Goal: Find contact information: Find contact information

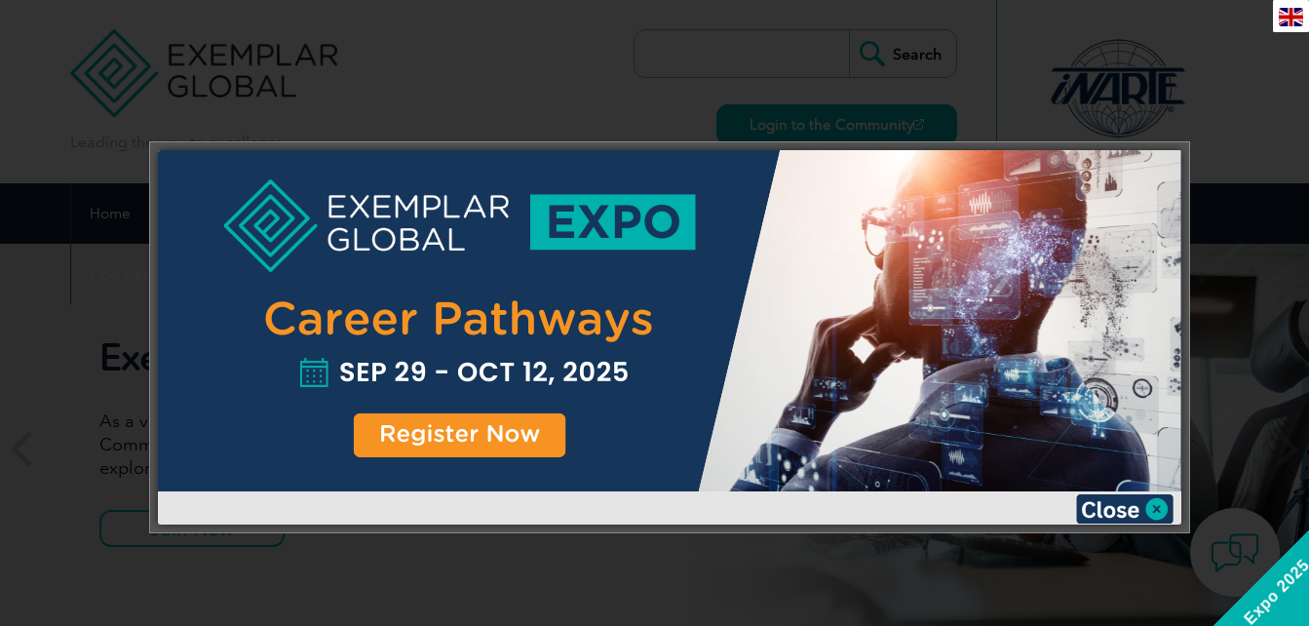
click at [661, 237] on div at bounding box center [669, 320] width 1023 height 341
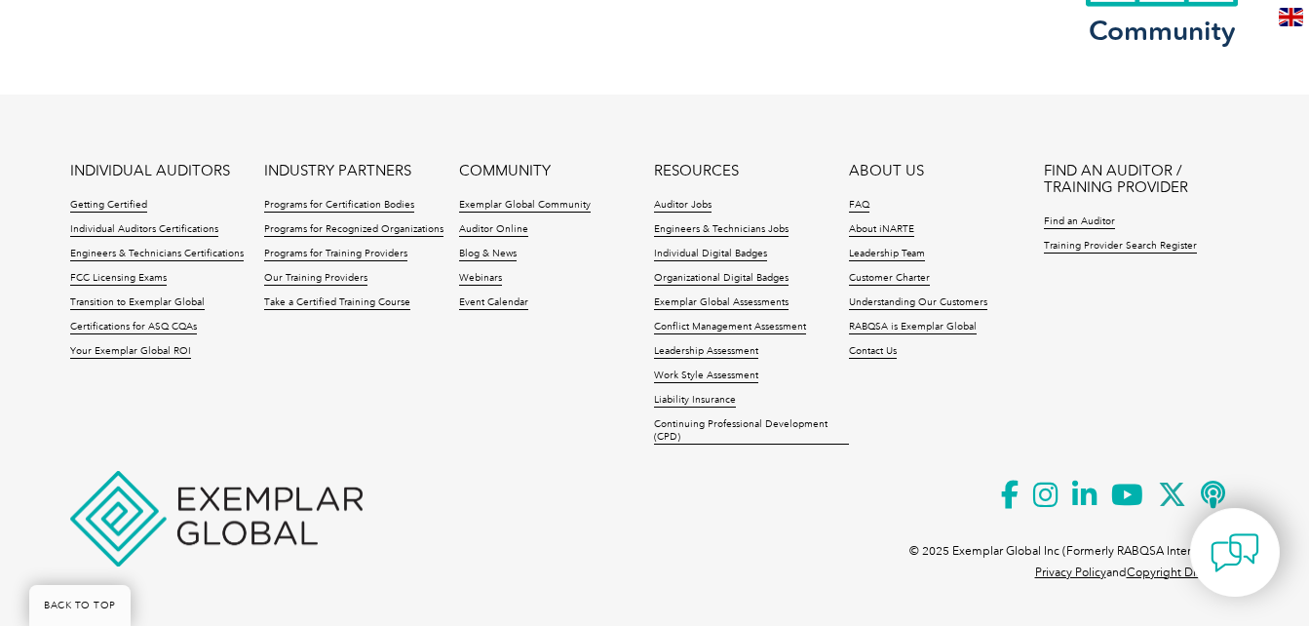
scroll to position [4695, 0]
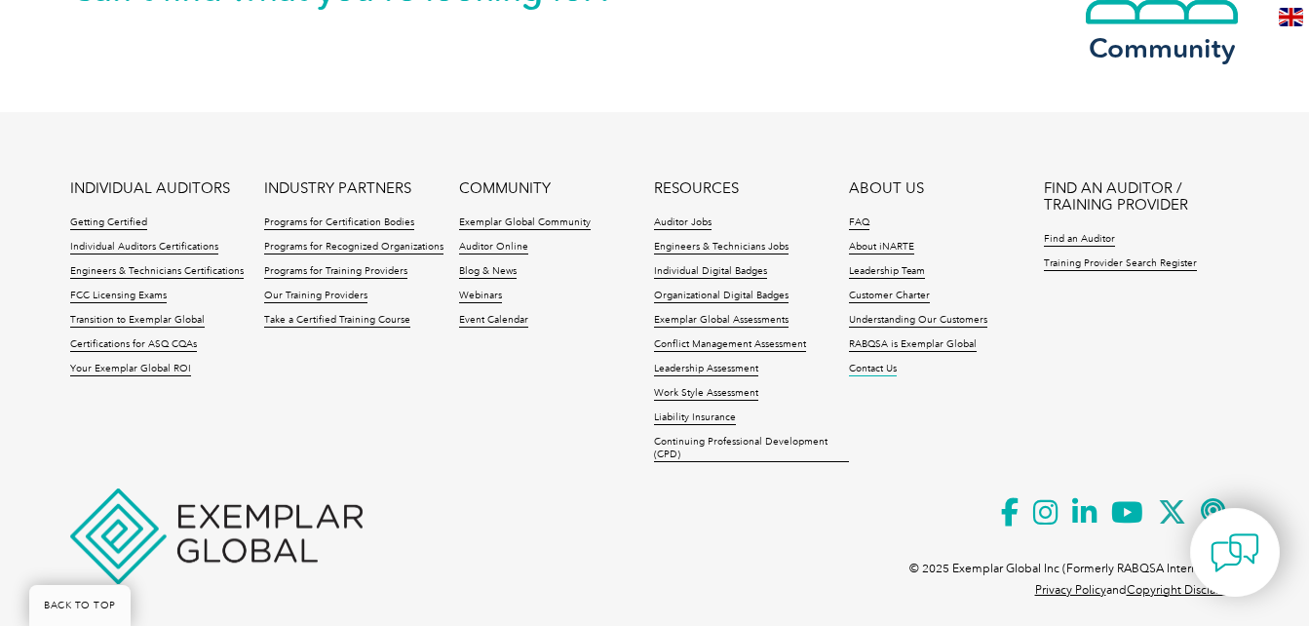
click at [888, 369] on link "Contact Us" at bounding box center [873, 369] width 48 height 14
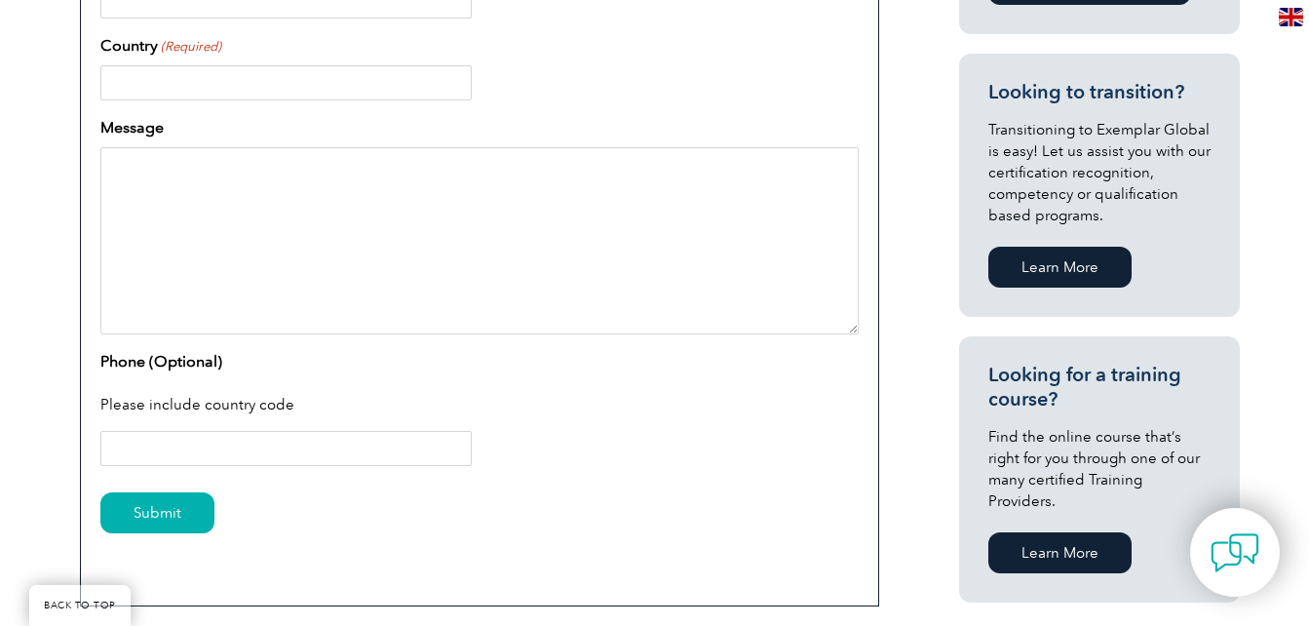
scroll to position [557, 0]
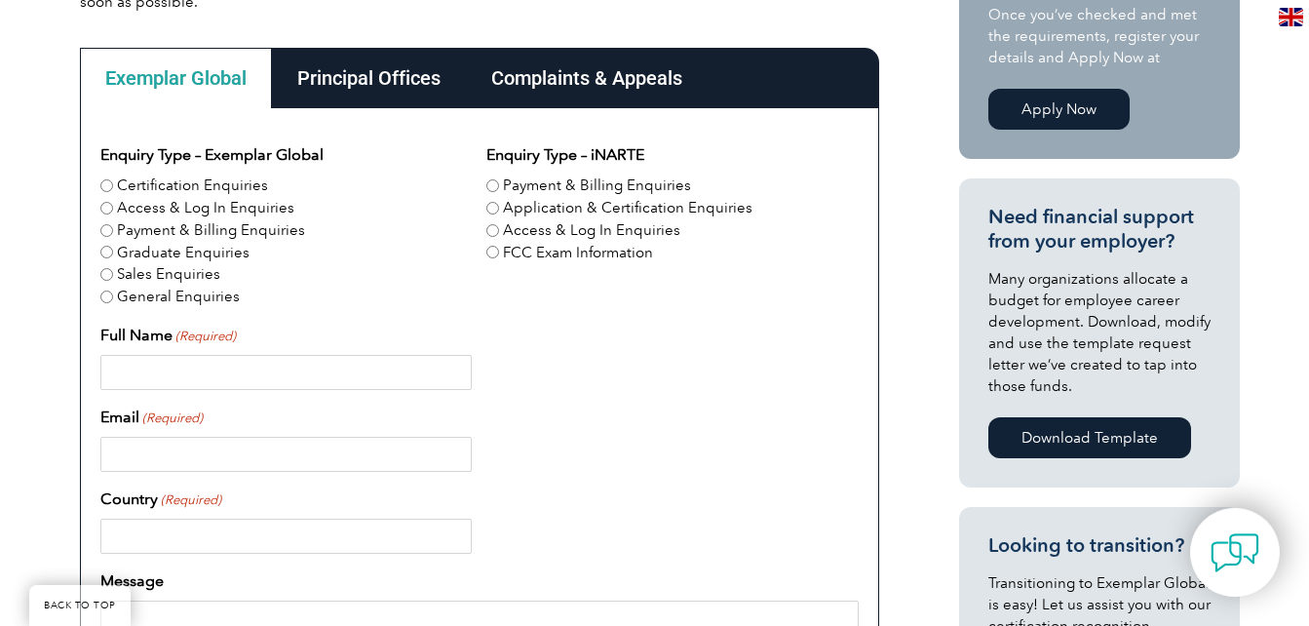
click at [387, 80] on div "Principal Offices" at bounding box center [369, 78] width 194 height 60
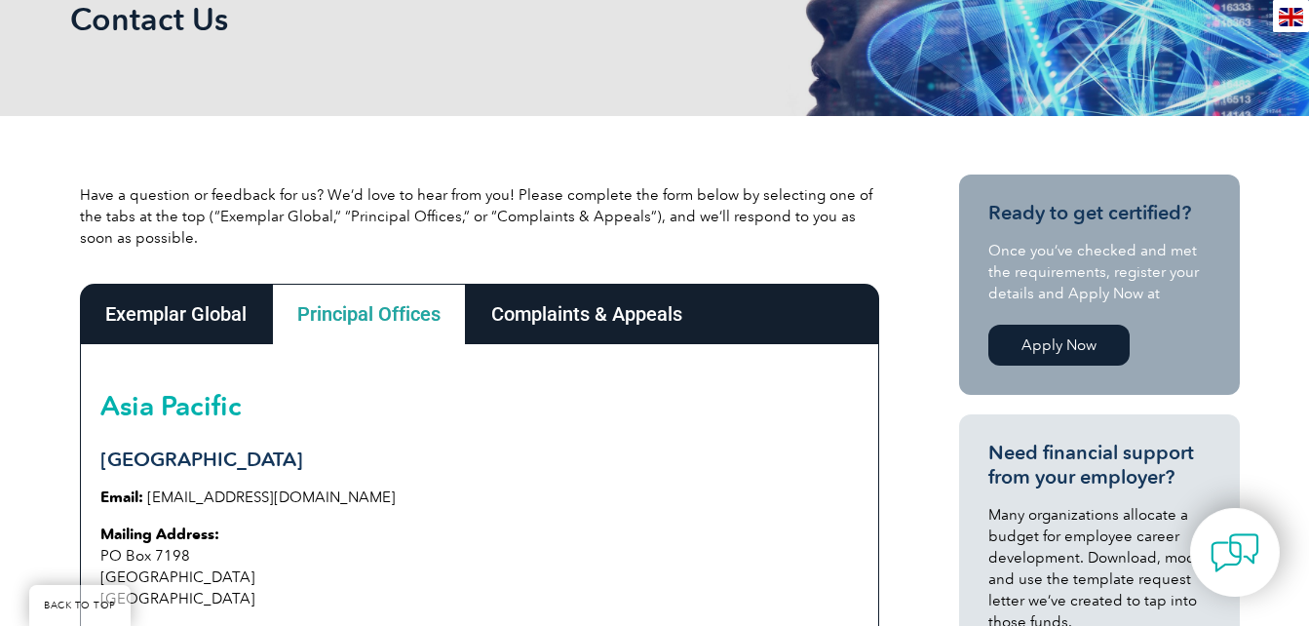
scroll to position [264, 0]
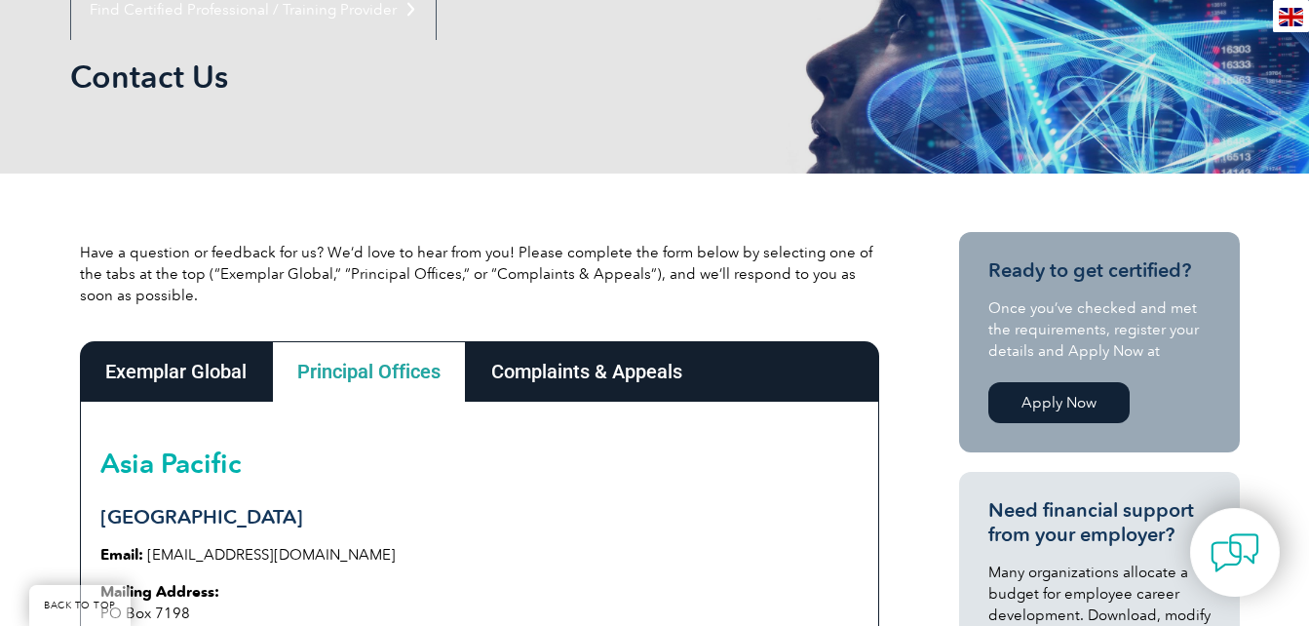
click at [580, 370] on div "Complaints & Appeals" at bounding box center [587, 371] width 242 height 60
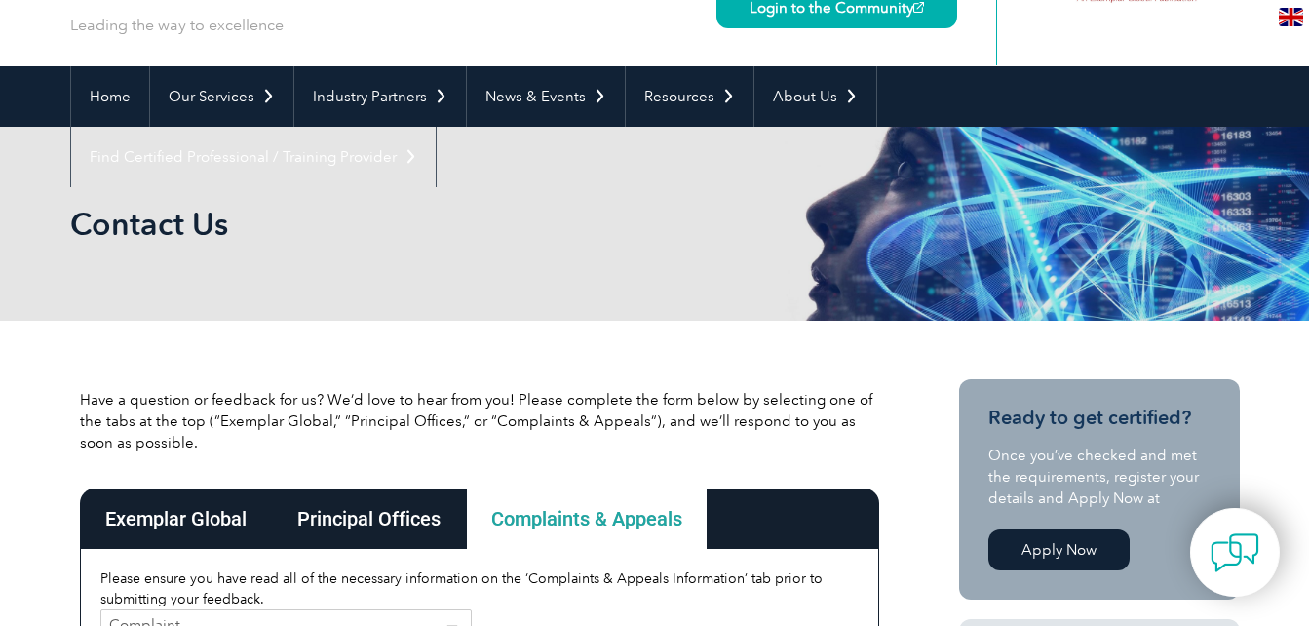
scroll to position [0, 0]
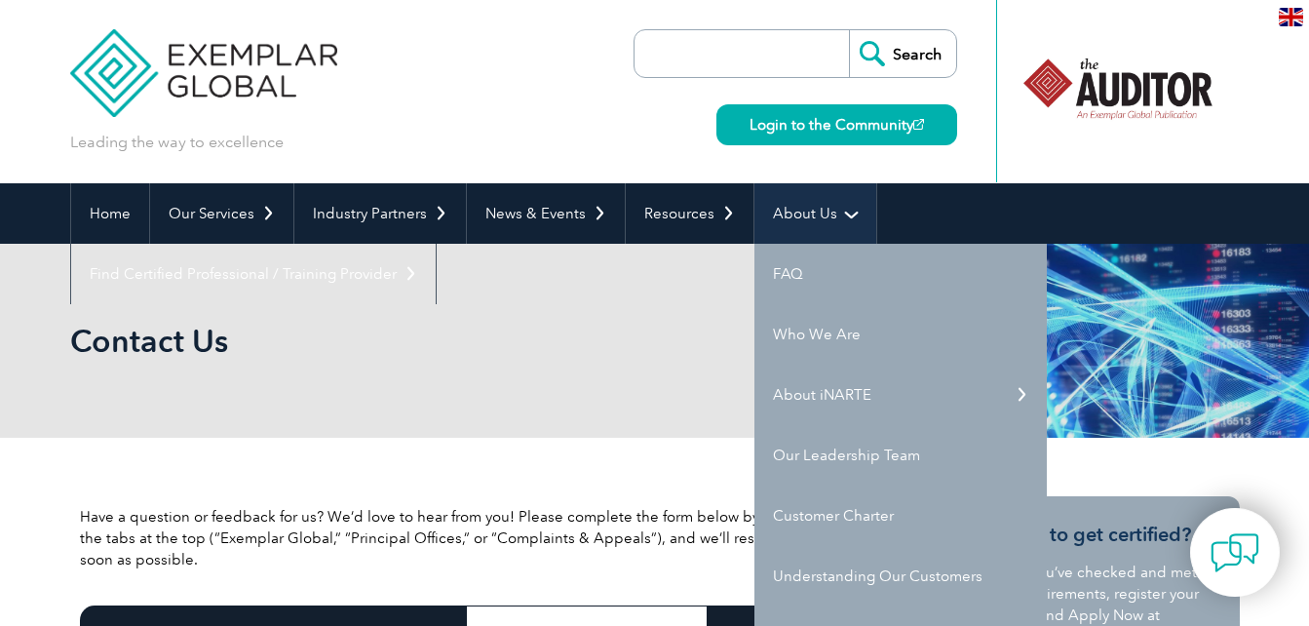
click at [813, 205] on link "About Us" at bounding box center [815, 213] width 122 height 60
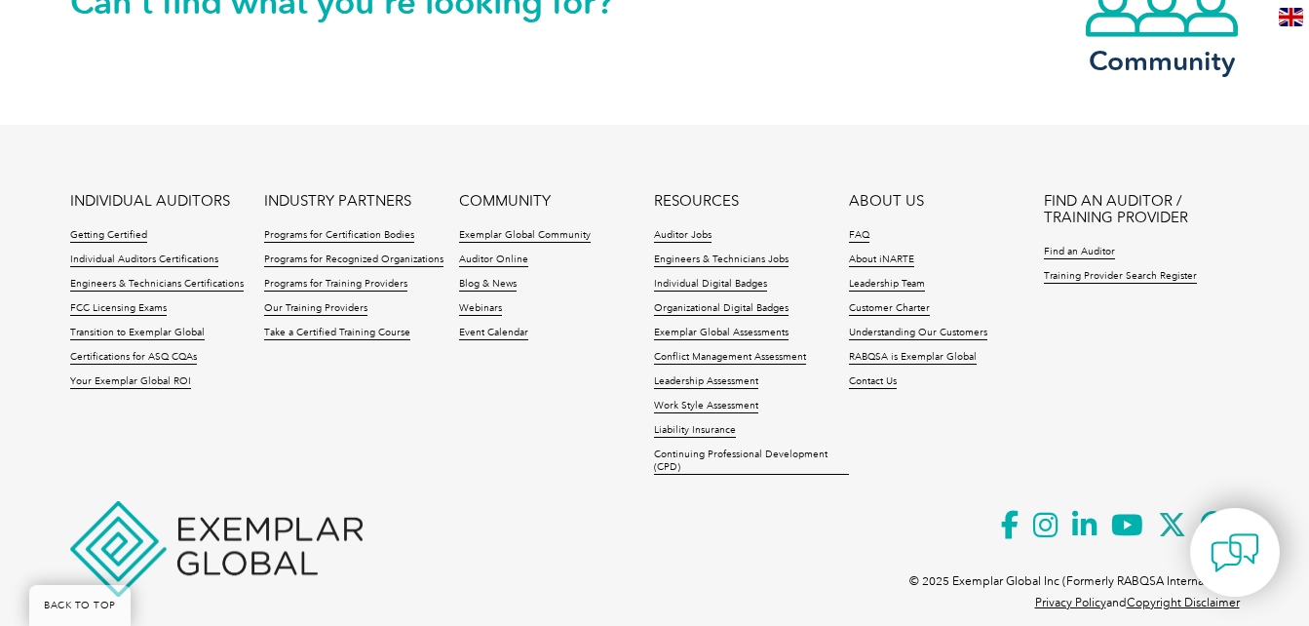
scroll to position [1943, 0]
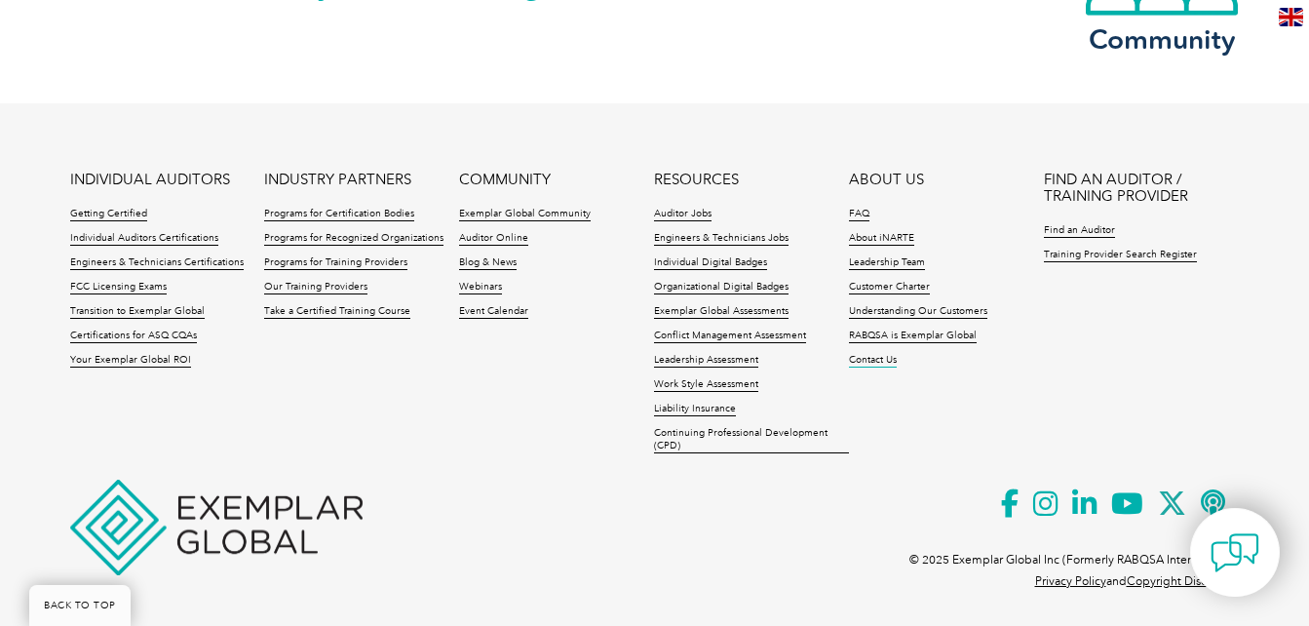
click at [875, 361] on link "Contact Us" at bounding box center [873, 361] width 48 height 14
